Goal: Information Seeking & Learning: Learn about a topic

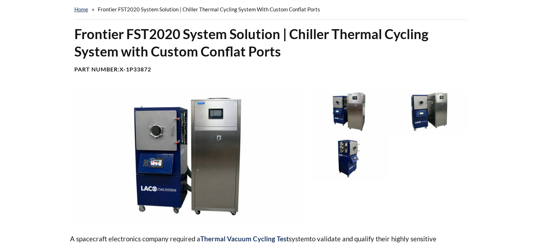
click at [353, 151] on img at bounding box center [349, 158] width 77 height 43
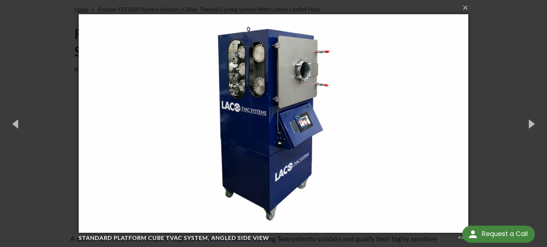
click at [504, 99] on div "× Standard Platform Cube TVAC System, angled side view 4 of 4 Loading..." at bounding box center [273, 123] width 547 height 247
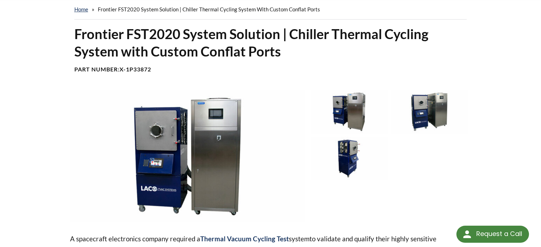
click at [161, 129] on img at bounding box center [187, 156] width 235 height 132
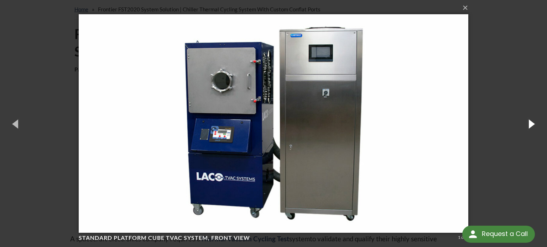
click at [515, 104] on button "button" at bounding box center [531, 123] width 32 height 39
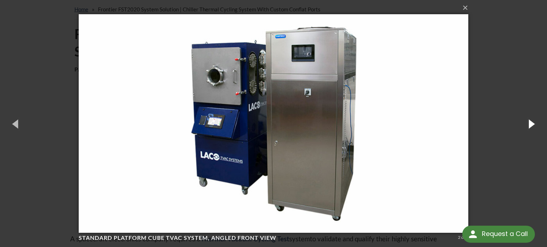
click at [527, 124] on button "button" at bounding box center [531, 123] width 32 height 39
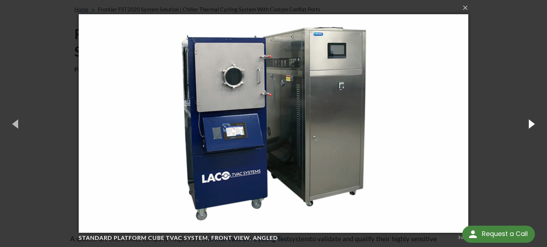
click at [525, 122] on button "button" at bounding box center [531, 123] width 32 height 39
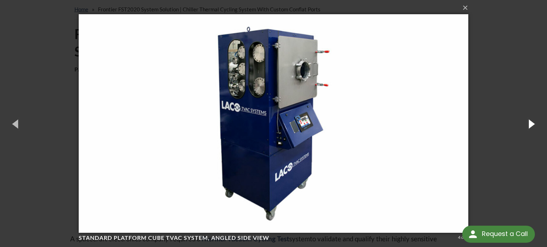
click at [525, 122] on button "button" at bounding box center [531, 123] width 32 height 39
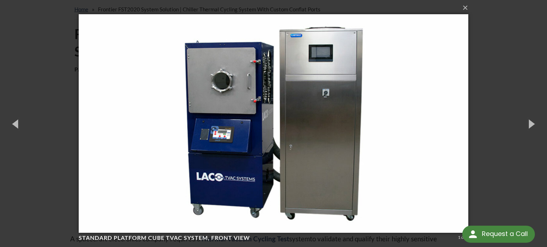
click at [514, 95] on div "× Standard Platform Cube TVAC System, front view 1 of 4 Loading..." at bounding box center [273, 123] width 547 height 247
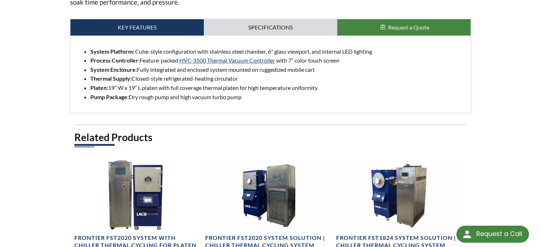
scroll to position [463, 0]
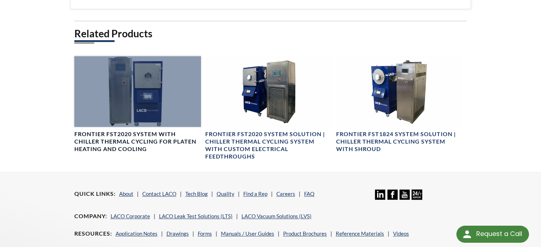
click at [149, 107] on div at bounding box center [137, 91] width 127 height 71
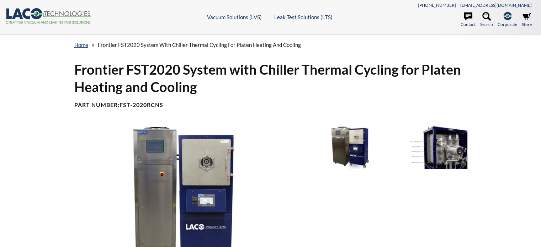
select select "Language Translate Widget"
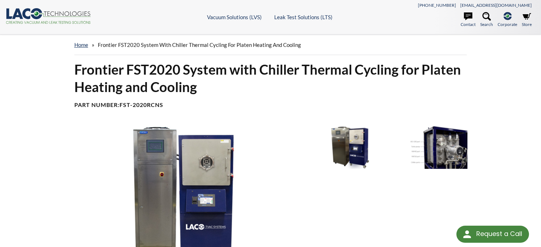
click at [446, 142] on img at bounding box center [429, 147] width 77 height 43
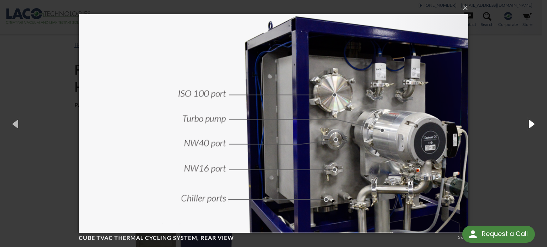
click at [526, 127] on button "button" at bounding box center [531, 123] width 32 height 39
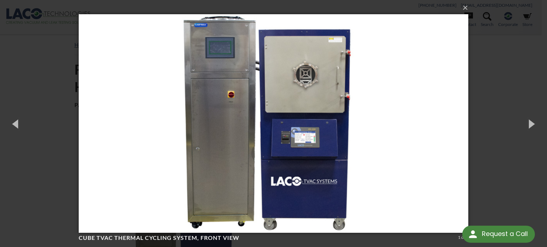
click at [514, 164] on div "× Cube TVAC Thermal Cycling System, front view 1 of 3 Loading..." at bounding box center [273, 123] width 547 height 247
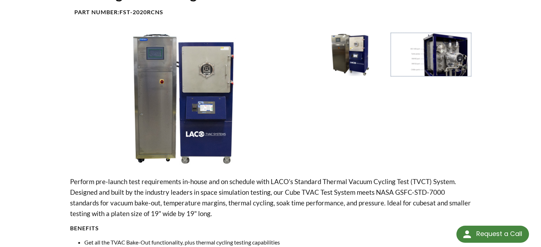
scroll to position [178, 0]
